Goal: Transaction & Acquisition: Purchase product/service

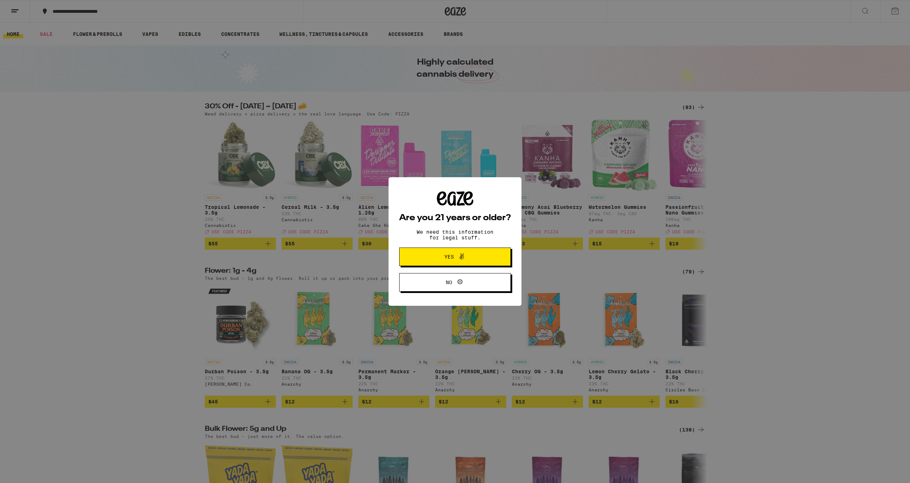
click at [463, 259] on icon at bounding box center [462, 257] width 4 height 6
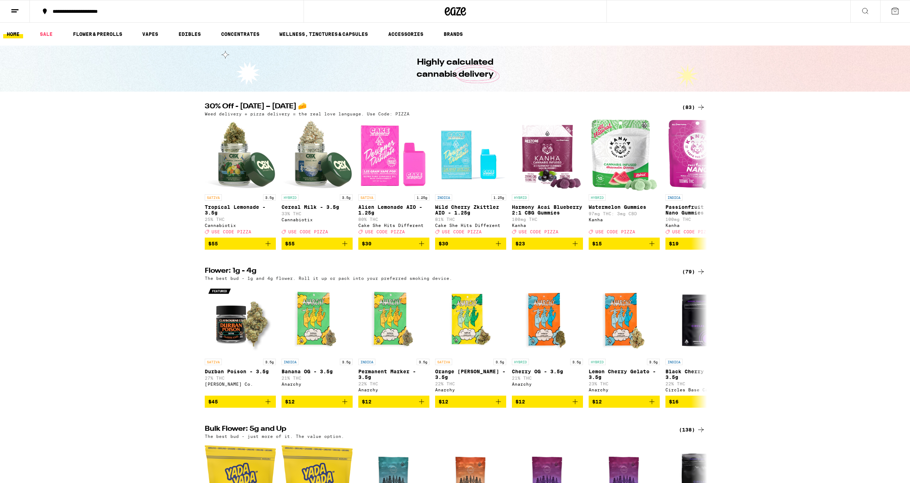
click at [16, 12] on line at bounding box center [13, 12] width 5 height 0
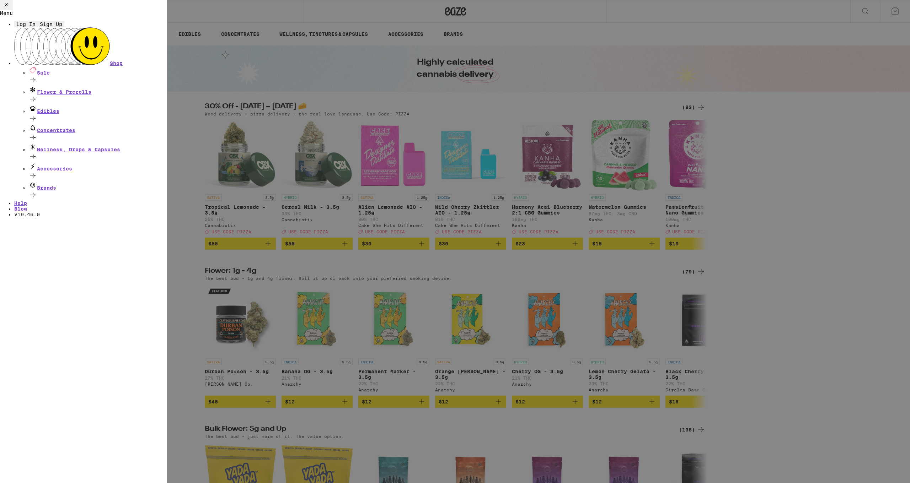
click at [36, 27] on span "Log In" at bounding box center [25, 24] width 19 height 6
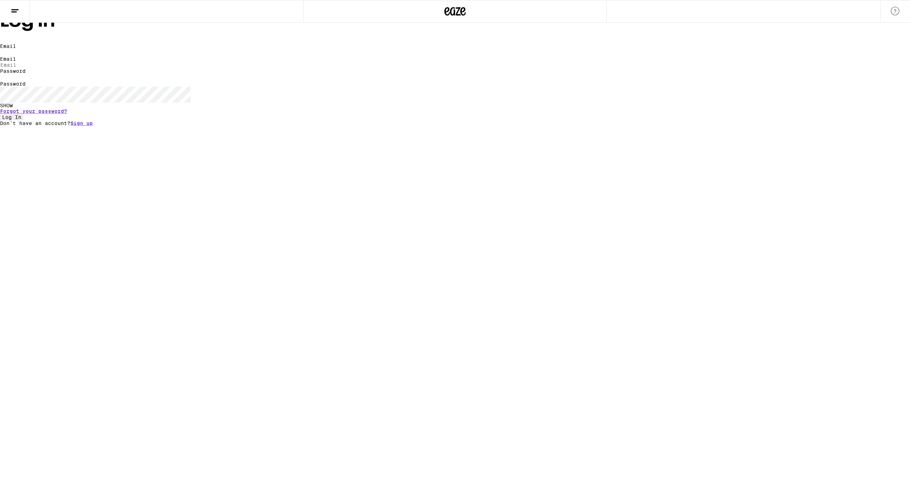
type input "[EMAIL_ADDRESS][DOMAIN_NAME]"
click at [21, 120] on span "Log In" at bounding box center [11, 117] width 19 height 6
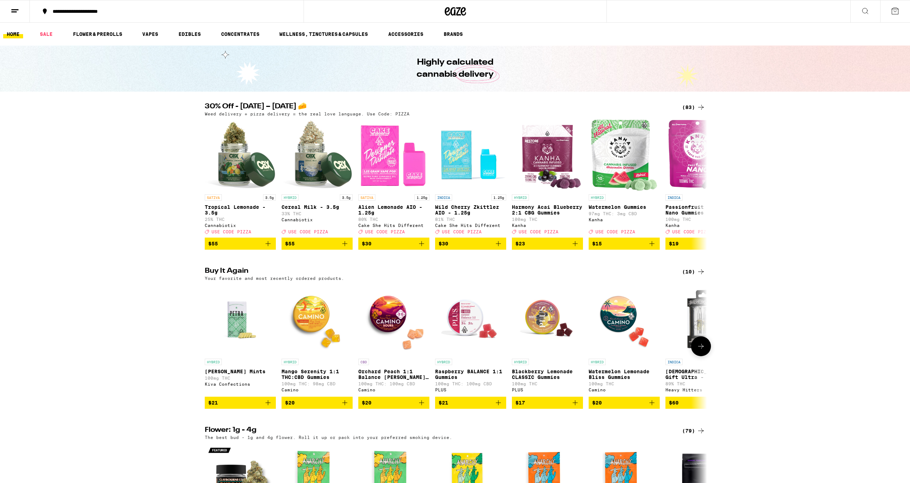
click at [319, 326] on img "Open page for Mango Serenity 1:1 THC:CBD Gummies from Camino" at bounding box center [316, 319] width 71 height 71
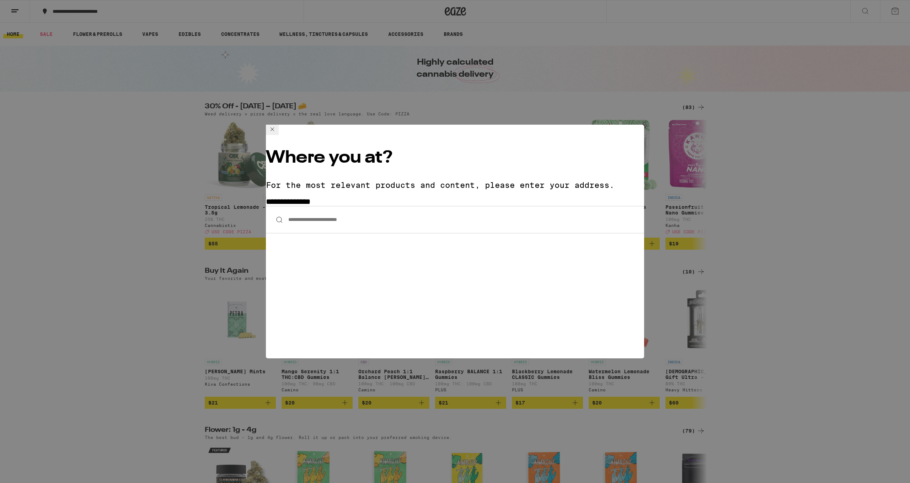
click at [342, 206] on input "**********" at bounding box center [455, 219] width 378 height 27
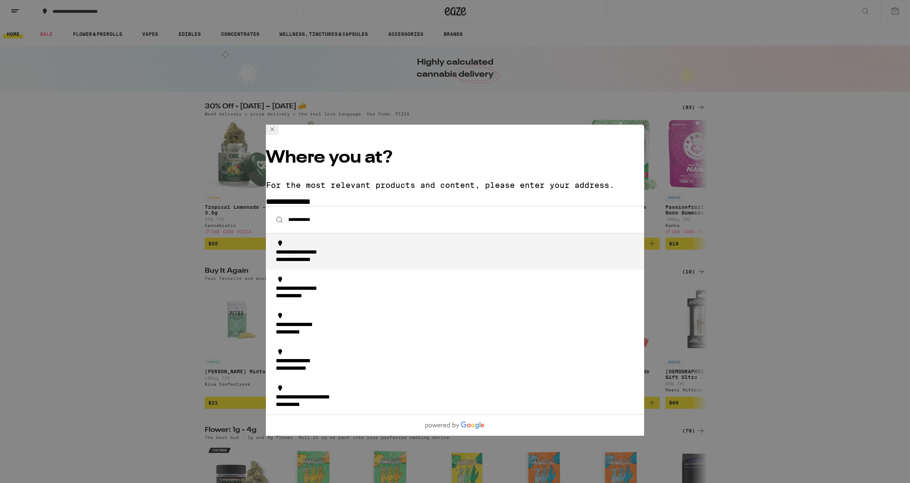
drag, startPoint x: 342, startPoint y: 184, endPoint x: 345, endPoint y: 204, distance: 19.4
click at [345, 249] on div "**********" at bounding box center [311, 252] width 70 height 7
type input "**********"
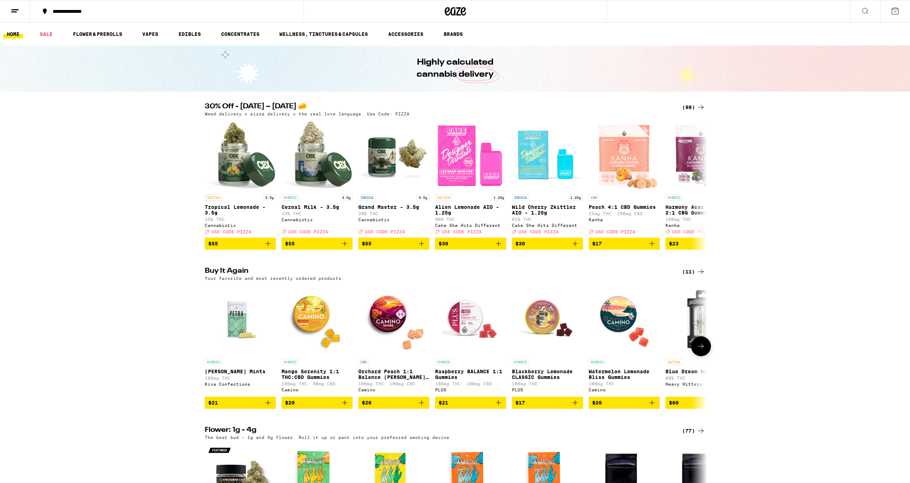
click at [341, 407] on icon "Add to bag" at bounding box center [344, 403] width 9 height 9
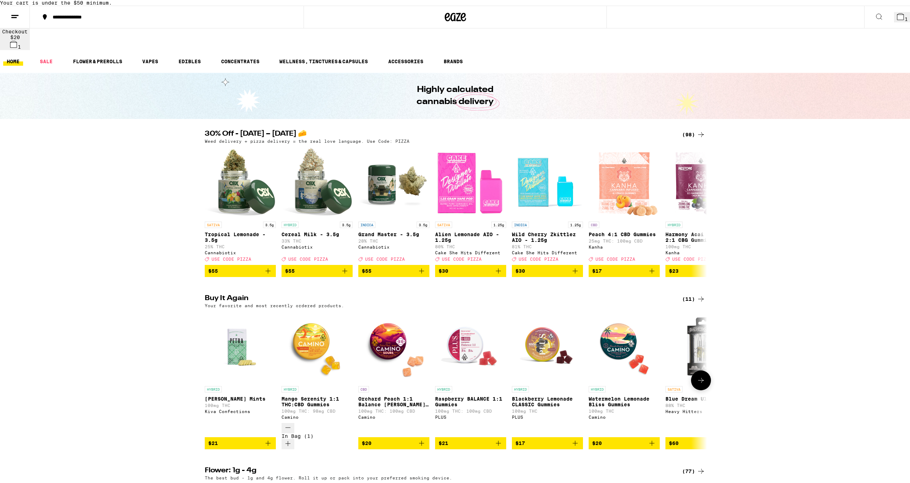
click at [700, 376] on icon at bounding box center [701, 380] width 9 height 9
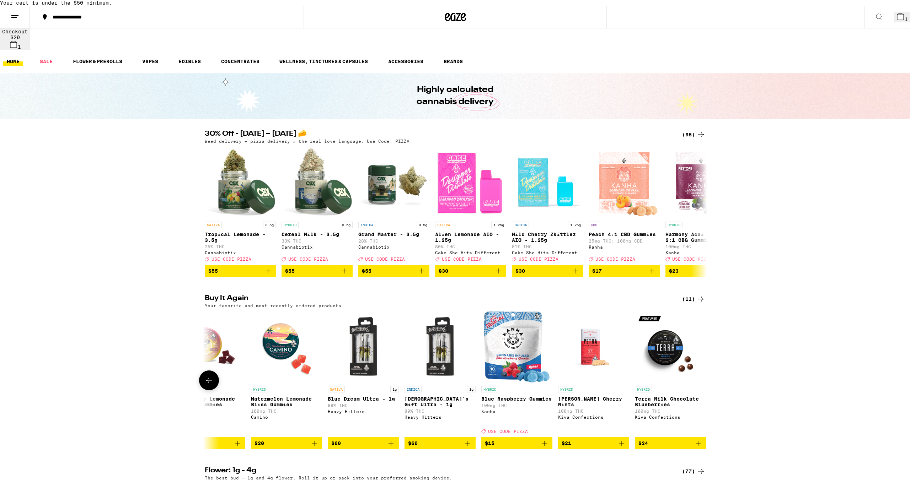
scroll to position [0, 344]
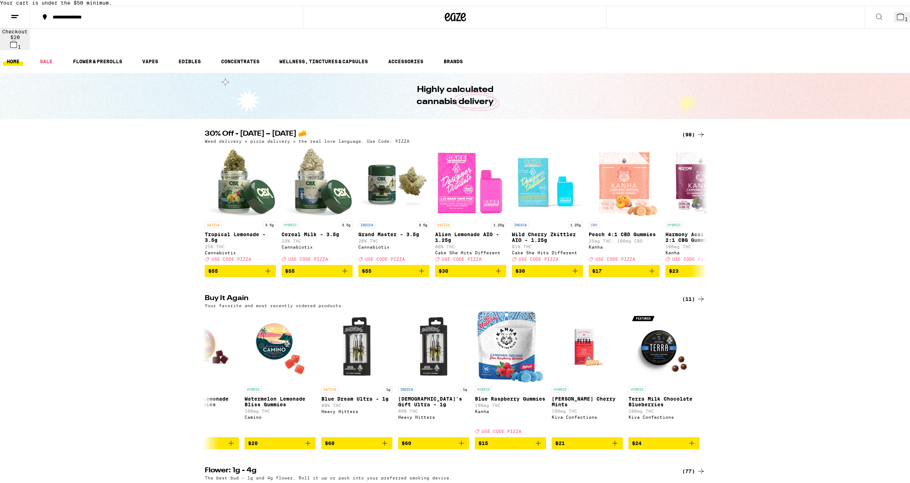
click at [875, 21] on icon at bounding box center [879, 16] width 9 height 9
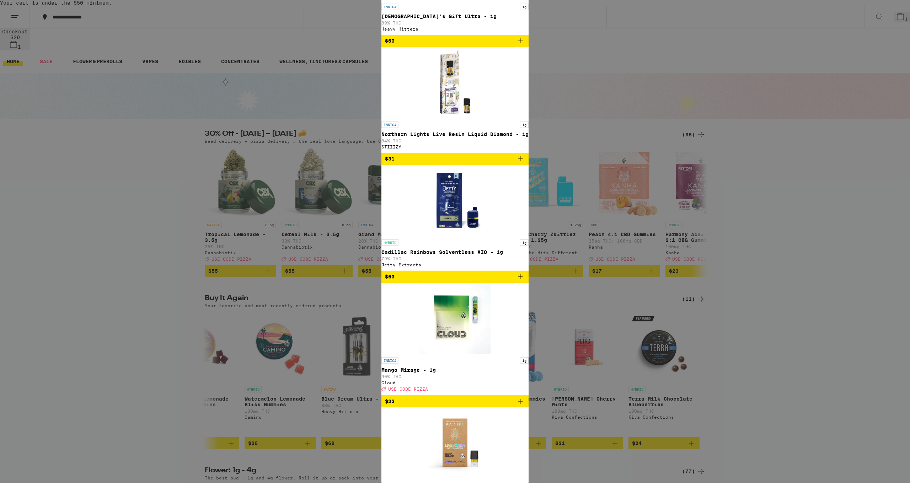
type input "sleep"
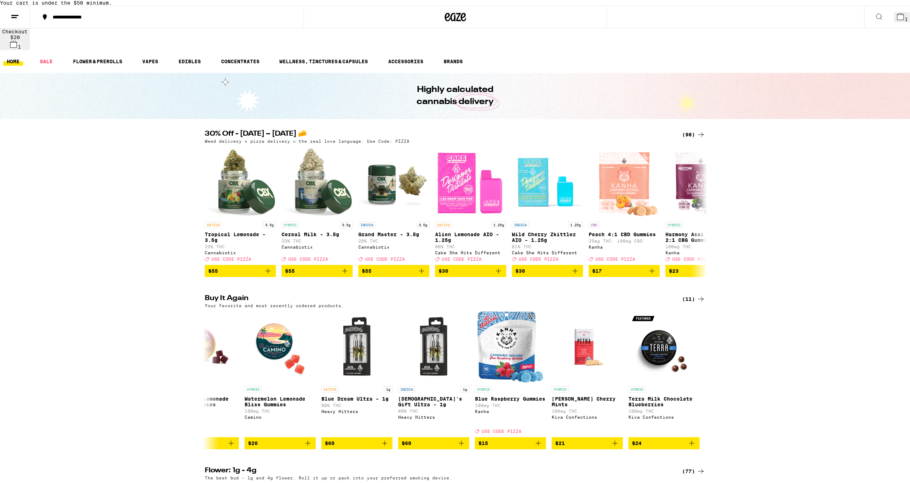
click at [875, 21] on icon at bounding box center [879, 16] width 9 height 9
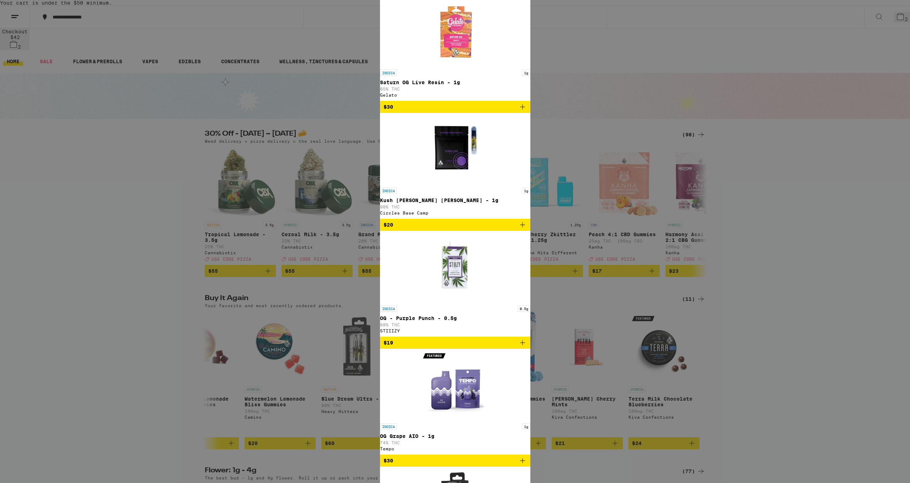
click at [530, 287] on div "59 results for "sleep" Brands ( 2 ) Proof Nuvata (CA) Edibles ( 21 ) CBD Lychee…" at bounding box center [455, 255] width 150 height 6557
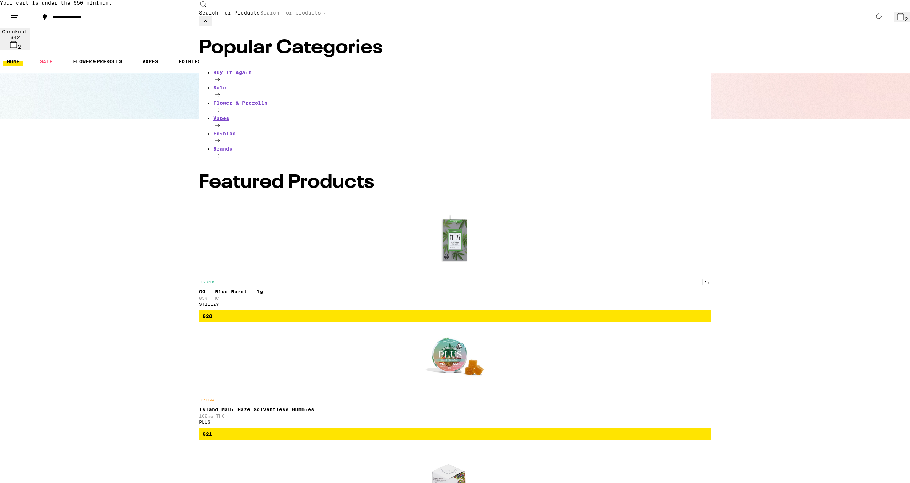
scroll to position [2724, 0]
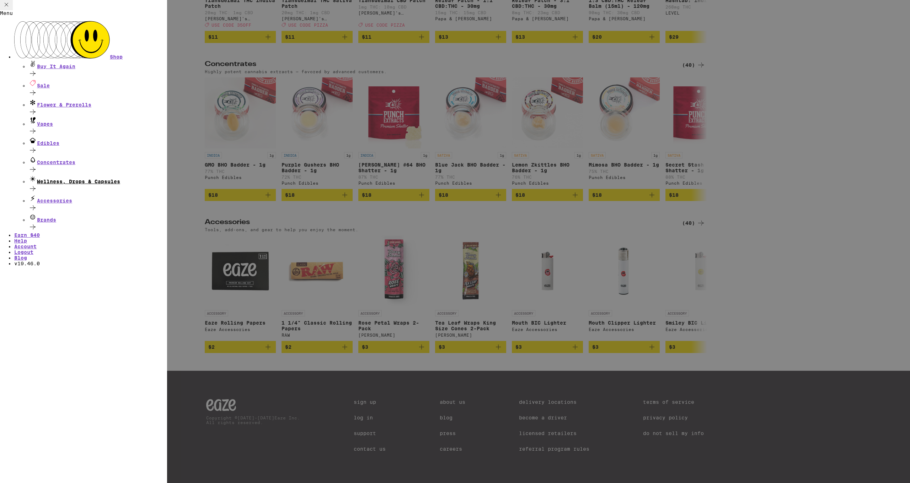
click at [95, 175] on div "Wellness, Drops & Capsules" at bounding box center [97, 180] width 139 height 10
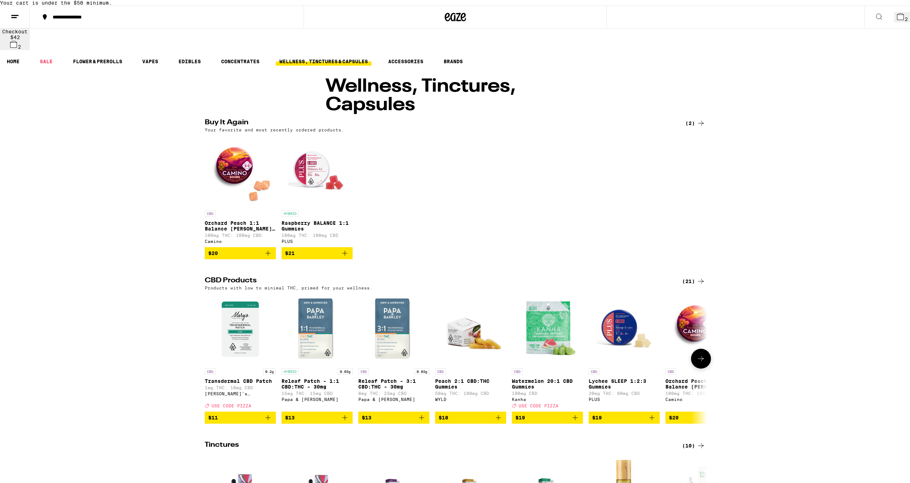
click at [237, 337] on img "Open page for Transdermal CBD Patch from Mary's Medicinals" at bounding box center [240, 329] width 71 height 71
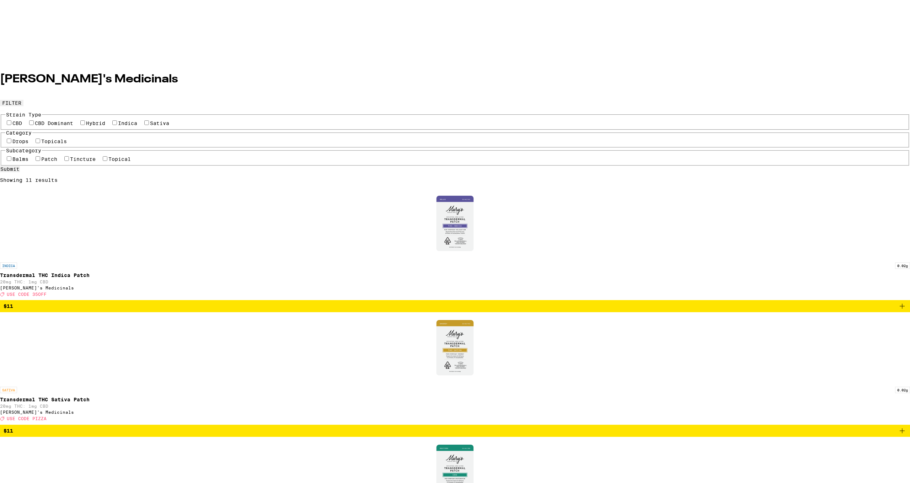
scroll to position [185, 0]
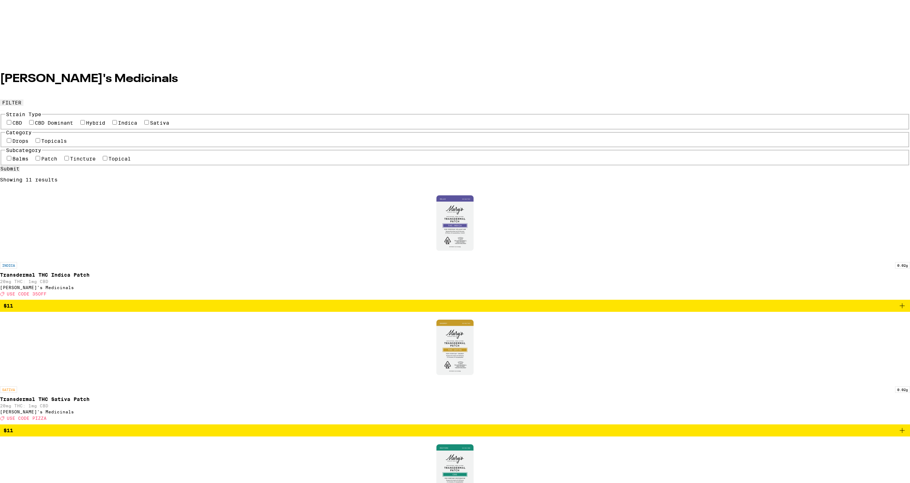
click at [898, 302] on icon "Add to bag" at bounding box center [902, 306] width 9 height 9
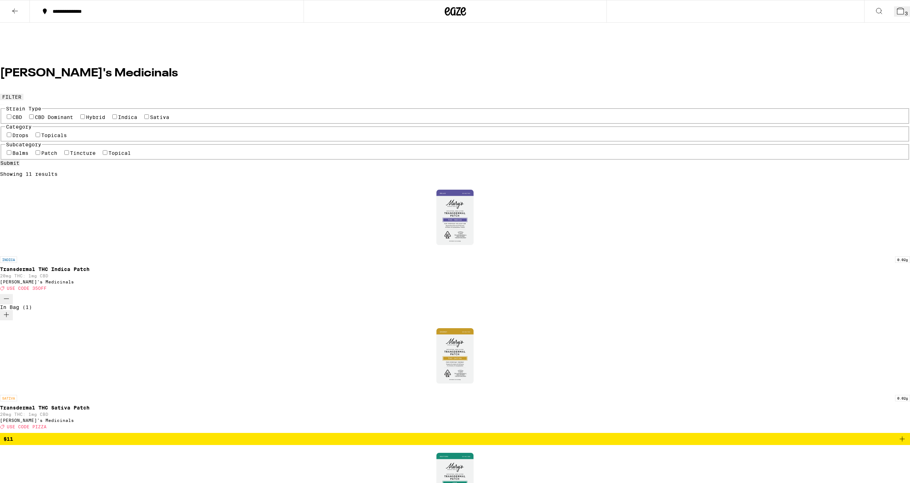
click at [11, 311] on icon "Increment" at bounding box center [6, 315] width 9 height 9
click at [897, 11] on icon at bounding box center [900, 11] width 6 height 6
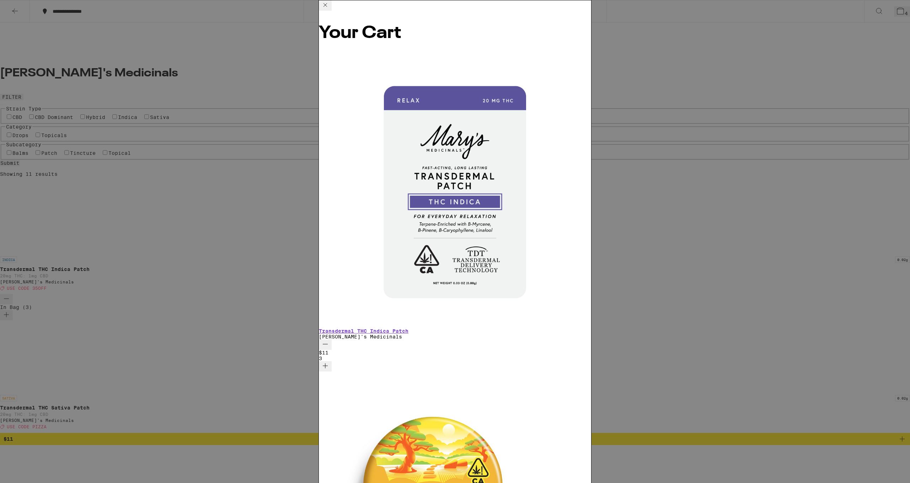
click at [329, 362] on icon "Increment" at bounding box center [325, 366] width 9 height 9
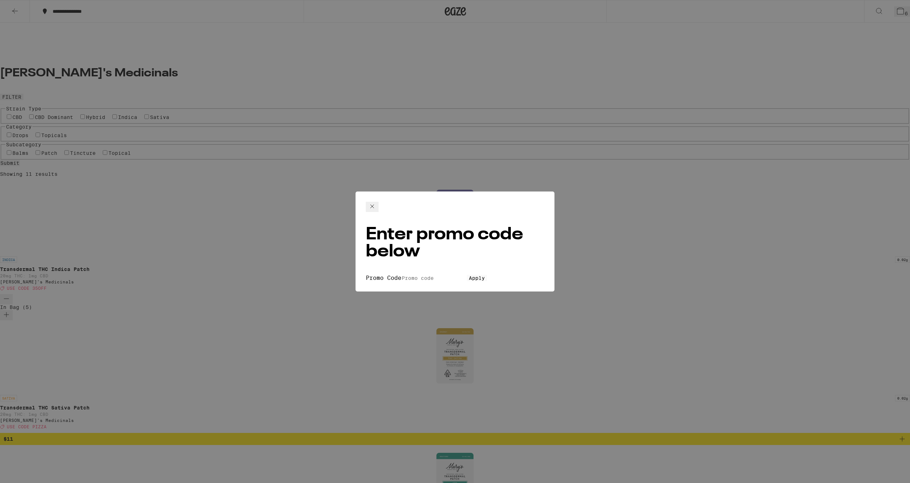
click at [401, 275] on input "Promo Code" at bounding box center [433, 278] width 65 height 6
type input "350off"
click at [469, 275] on span "Apply" at bounding box center [477, 278] width 16 height 6
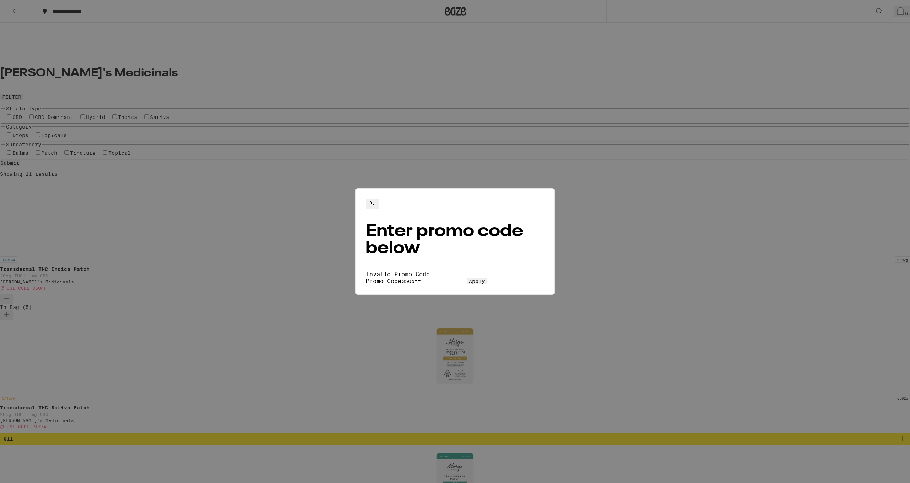
click at [376, 199] on icon at bounding box center [372, 203] width 9 height 9
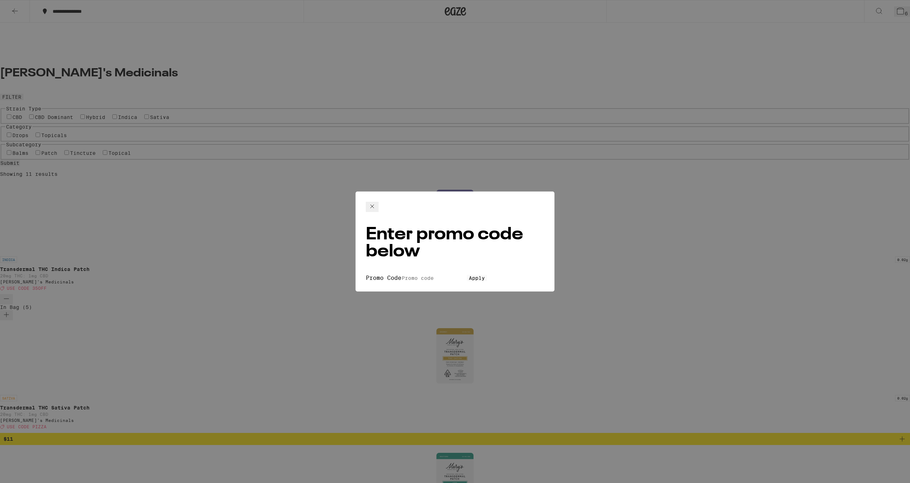
click at [404, 275] on input "Promo Code" at bounding box center [433, 278] width 65 height 6
type input "35off"
click at [467, 275] on button "Apply" at bounding box center [477, 278] width 20 height 6
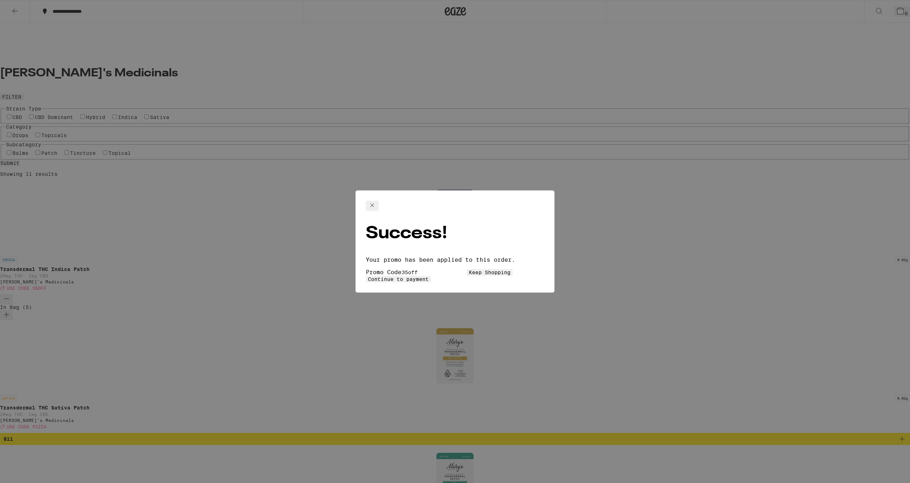
click at [376, 210] on icon at bounding box center [372, 205] width 9 height 9
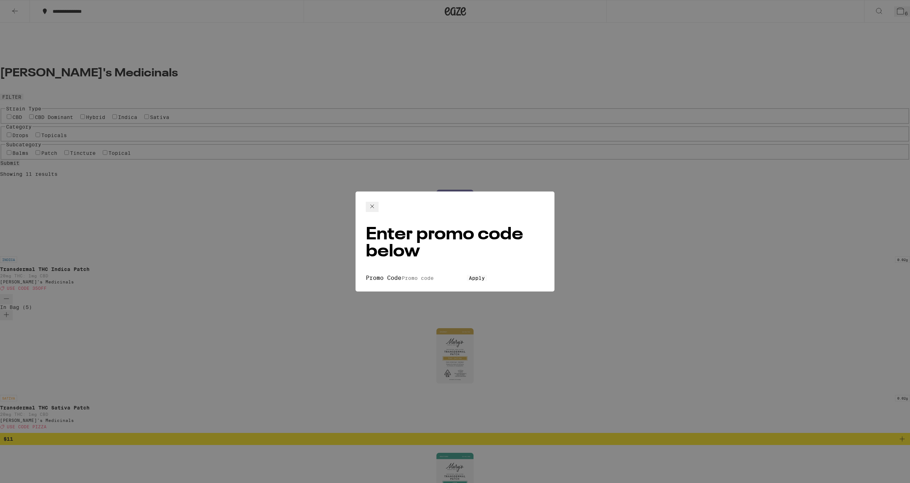
click at [403, 275] on input "Promo Code" at bounding box center [433, 278] width 65 height 6
type input "pizza"
click at [469, 275] on span "Apply" at bounding box center [477, 278] width 16 height 6
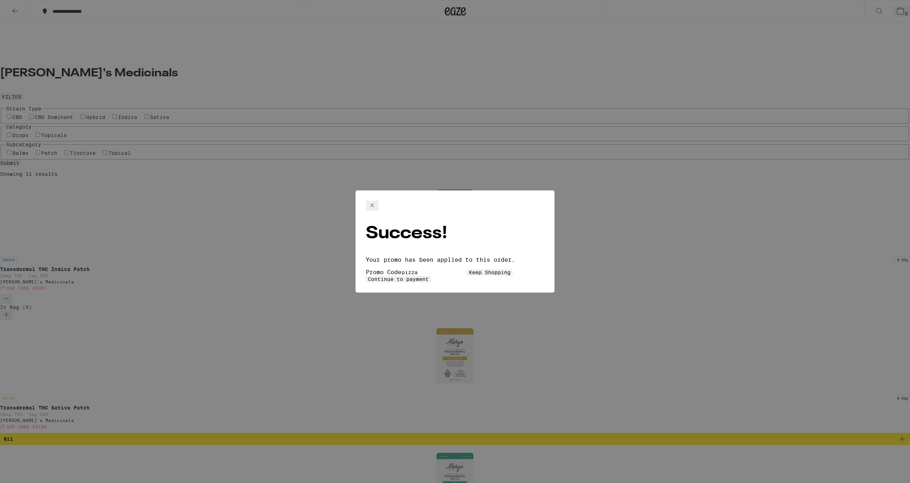
click at [431, 276] on button "Continue to payment" at bounding box center [398, 279] width 65 height 6
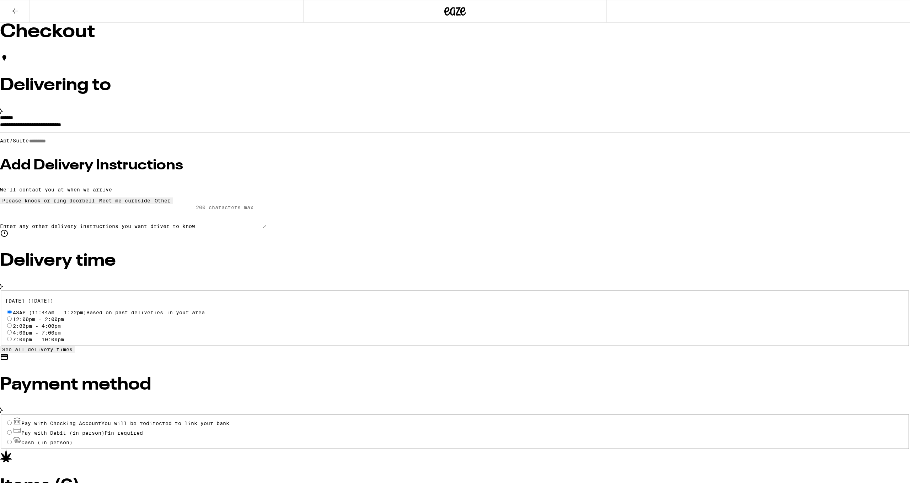
click at [12, 323] on input "2:00pm - 4:00pm" at bounding box center [9, 325] width 5 height 5
radio input "true"
click at [12, 430] on input "Pay with Debit (in person) Pin required" at bounding box center [9, 432] width 5 height 5
radio input "true"
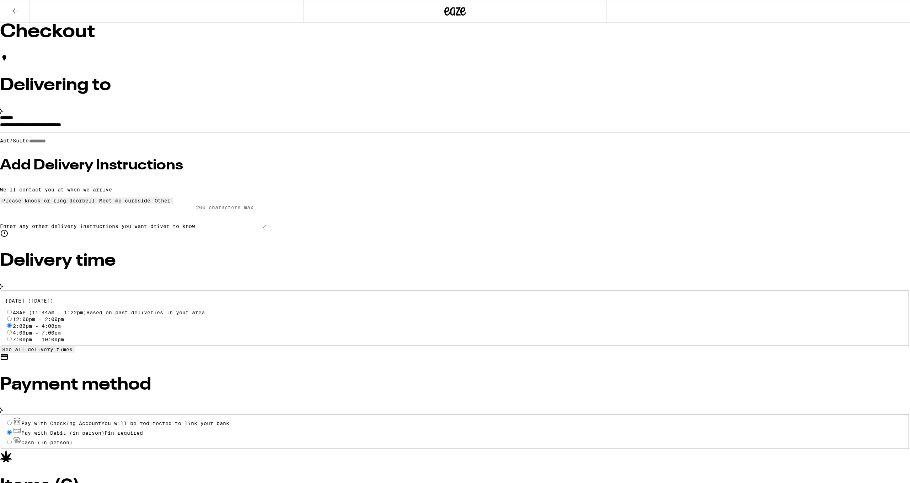
type input "6"
